Goal: Task Accomplishment & Management: Manage account settings

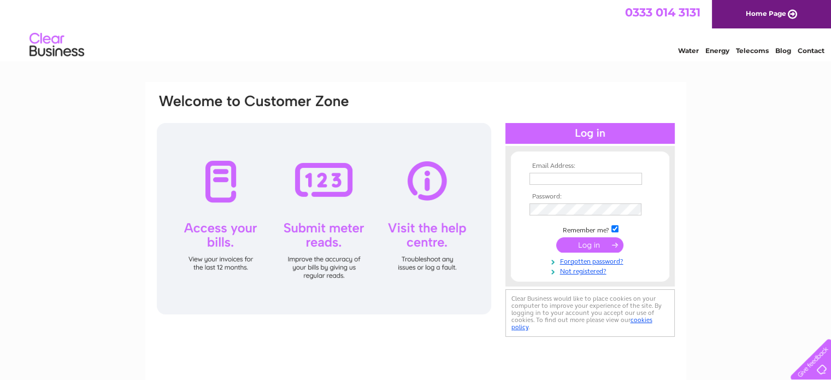
type input "accounts@dgs-engineering.co.uk"
click at [588, 244] on input "submit" at bounding box center [589, 244] width 67 height 15
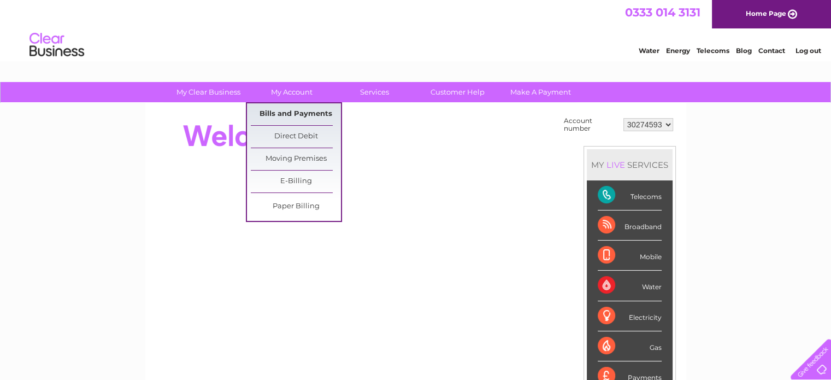
click at [303, 113] on link "Bills and Payments" at bounding box center [296, 114] width 90 height 22
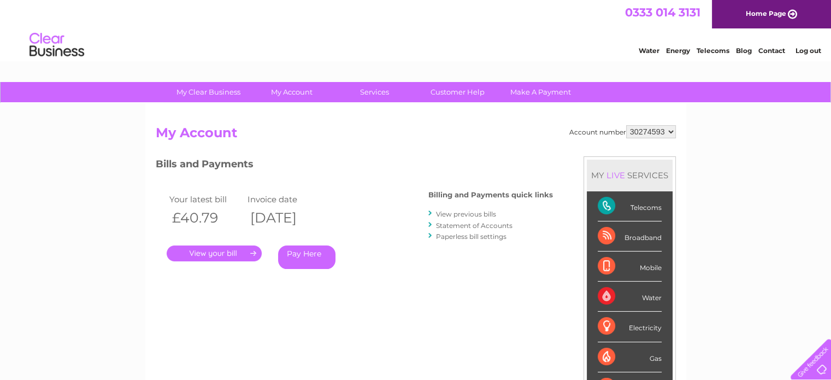
click at [237, 254] on link "." at bounding box center [214, 253] width 95 height 16
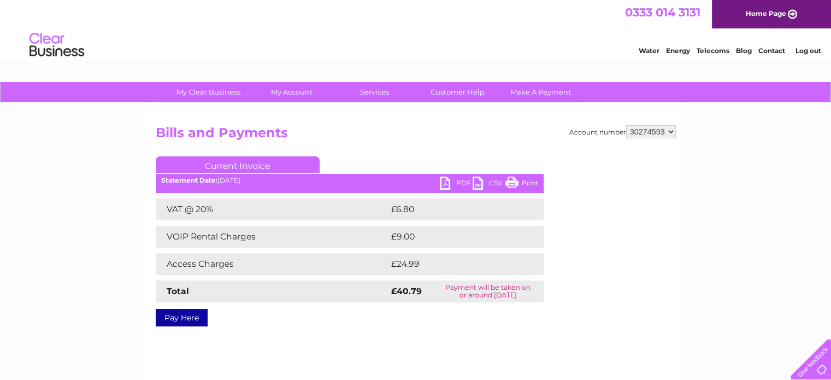
click at [450, 183] on link "PDF" at bounding box center [456, 184] width 33 height 16
click at [801, 52] on link "Log out" at bounding box center [808, 50] width 26 height 8
